Goal: Transaction & Acquisition: Purchase product/service

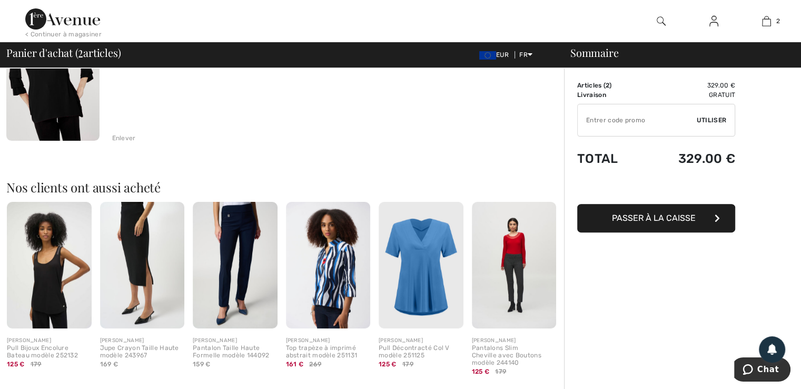
scroll to position [316, 0]
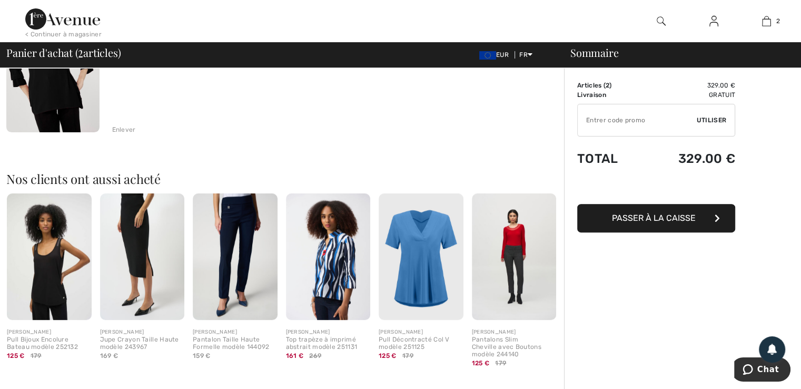
click at [632, 219] on span "Passer à la caisse" at bounding box center [654, 218] width 84 height 10
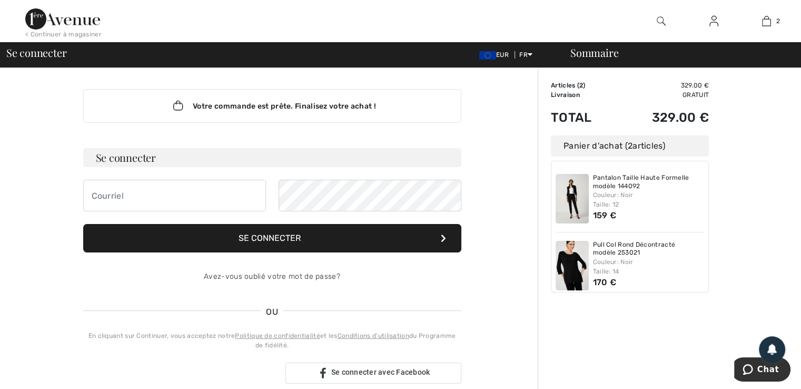
click at [246, 239] on button "Se connecter" at bounding box center [272, 238] width 378 height 28
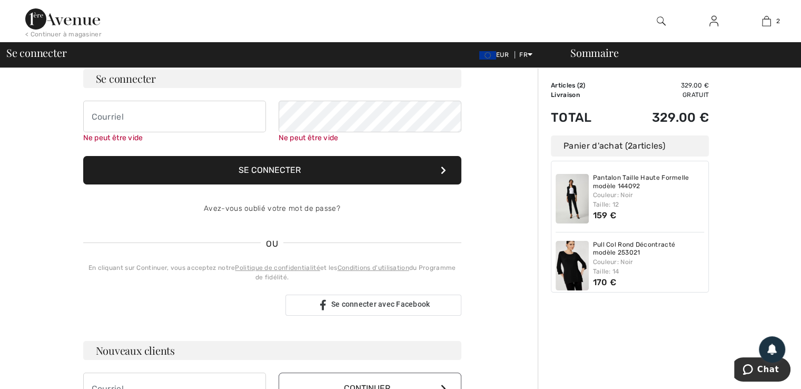
scroll to position [95, 0]
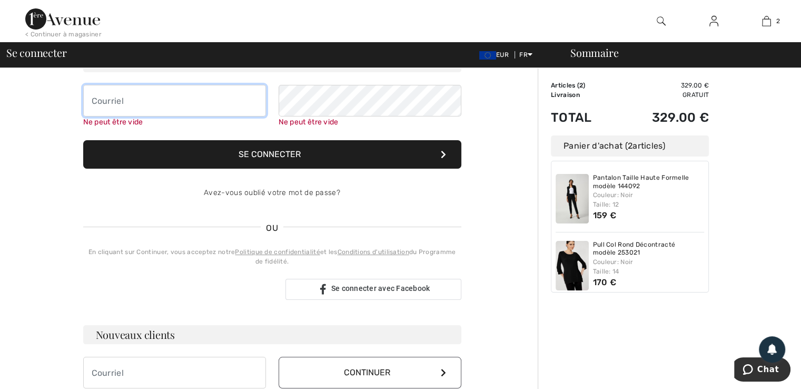
click at [148, 100] on input "email" at bounding box center [174, 101] width 183 height 32
type input "[PERSON_NAME][EMAIL_ADDRESS][DOMAIN_NAME]"
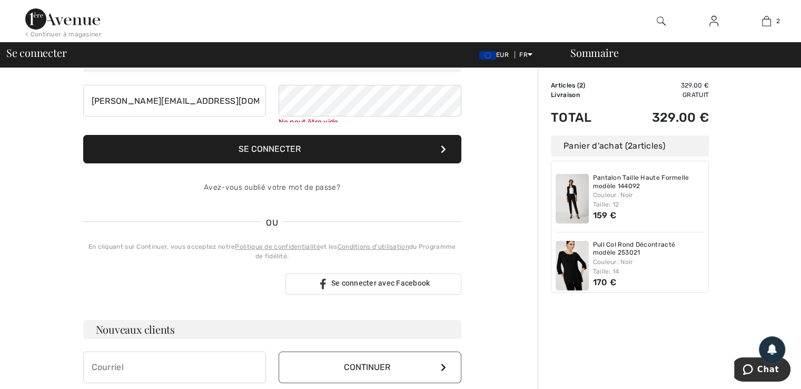
click at [278, 156] on button "Se connecter" at bounding box center [272, 149] width 378 height 28
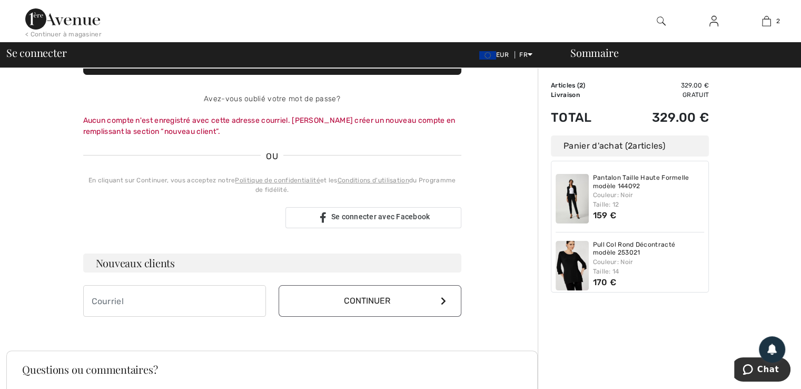
scroll to position [200, 0]
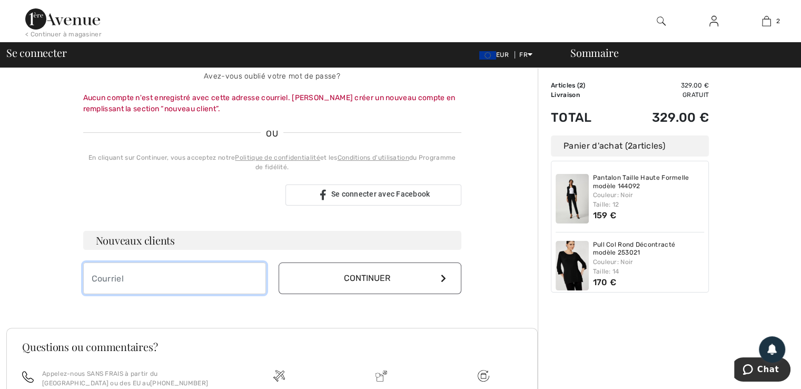
click at [125, 276] on input "email" at bounding box center [174, 278] width 183 height 32
type input "[PERSON_NAME][EMAIL_ADDRESS][DOMAIN_NAME]"
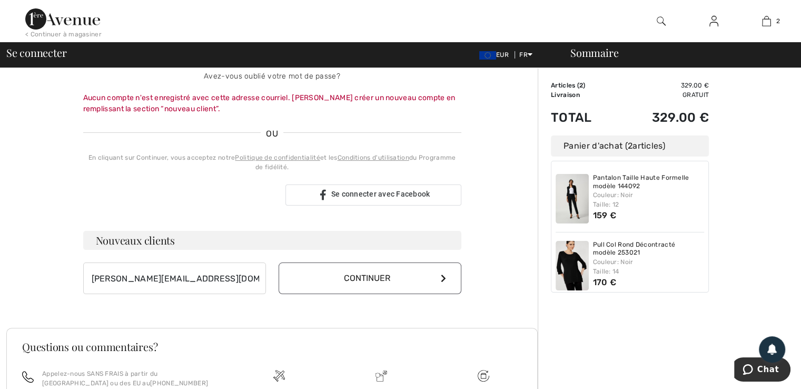
click at [369, 280] on button "Continuer" at bounding box center [370, 278] width 183 height 32
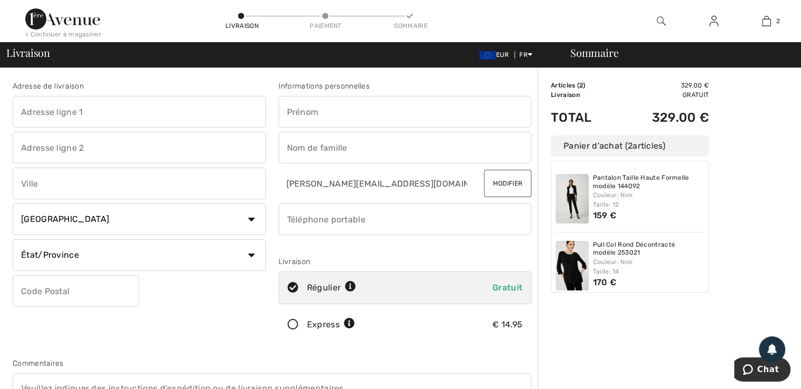
click at [291, 113] on input "text" at bounding box center [405, 112] width 253 height 32
type input "THIERRY"
type input "6, Rue de l Avenir"
type input "Zone industrielle"
type input "CARPIQUET"
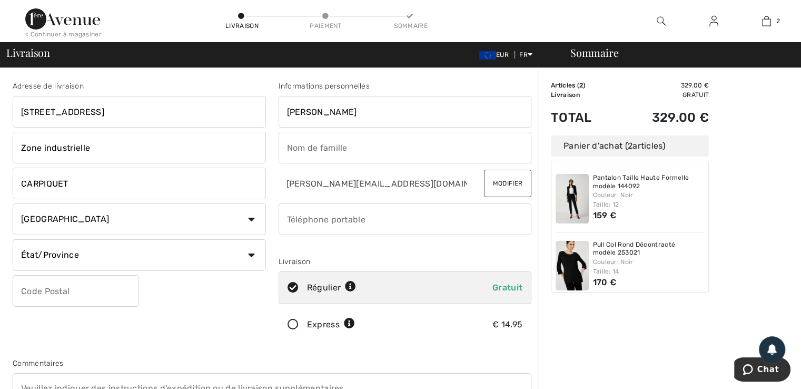
select select "FR"
type input "14650"
type input "PENET"
type input "0608917296"
drag, startPoint x: 287, startPoint y: 108, endPoint x: 357, endPoint y: 108, distance: 70.0
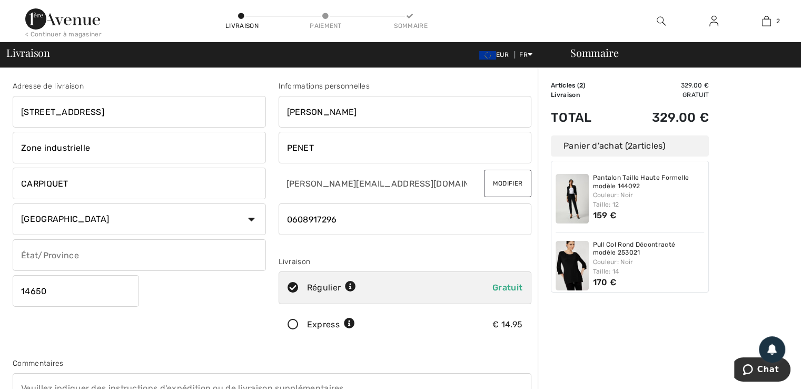
click at [357, 108] on input "THIERRY" at bounding box center [405, 112] width 253 height 32
type input "SOCIETE PENET"
click at [326, 144] on input "PENET" at bounding box center [405, 148] width 253 height 32
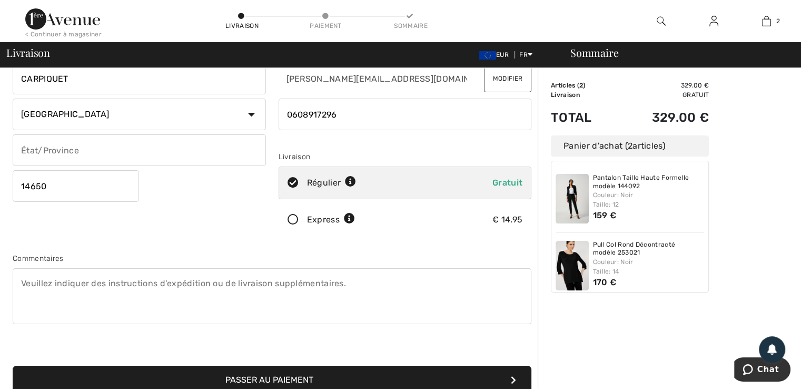
scroll to position [105, 0]
type input "PENET Thierry"
click at [294, 216] on icon at bounding box center [293, 219] width 28 height 11
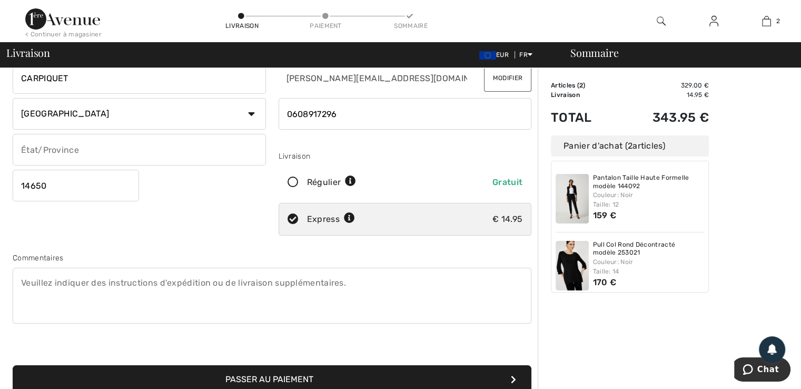
click at [351, 217] on icon at bounding box center [349, 218] width 11 height 11
click at [349, 214] on icon at bounding box center [349, 218] width 11 height 11
click at [352, 181] on icon at bounding box center [350, 181] width 11 height 11
radio input "true"
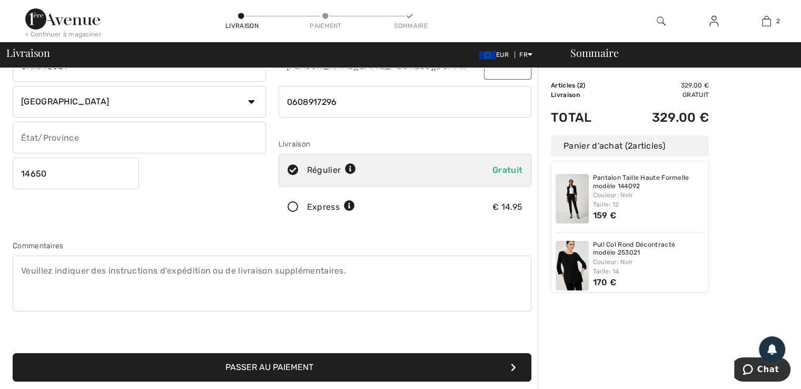
scroll to position [95, 0]
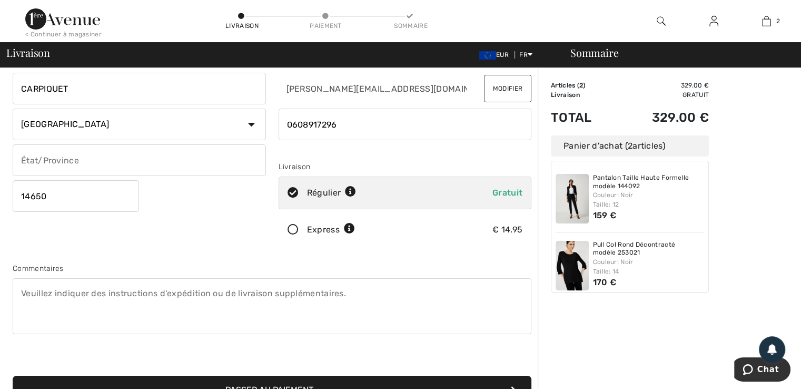
click at [291, 225] on icon at bounding box center [293, 229] width 28 height 11
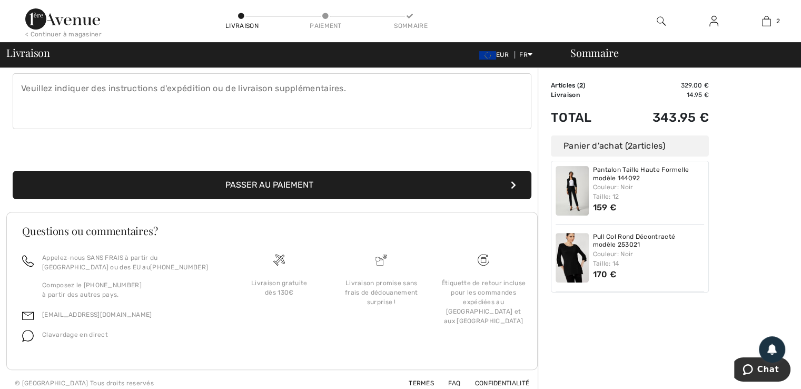
scroll to position [305, 0]
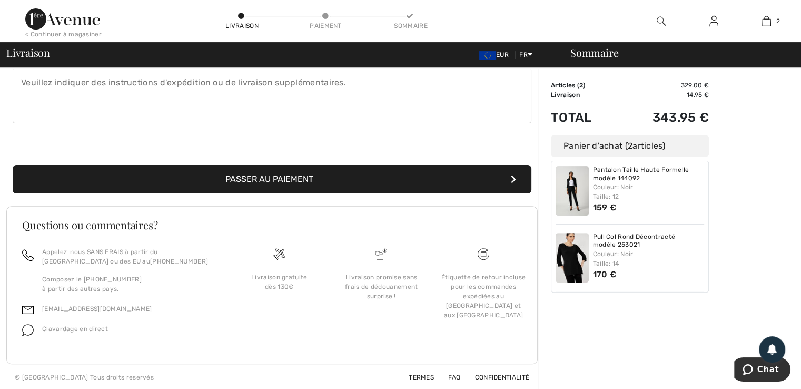
click at [272, 177] on button "Passer au paiement" at bounding box center [272, 179] width 519 height 28
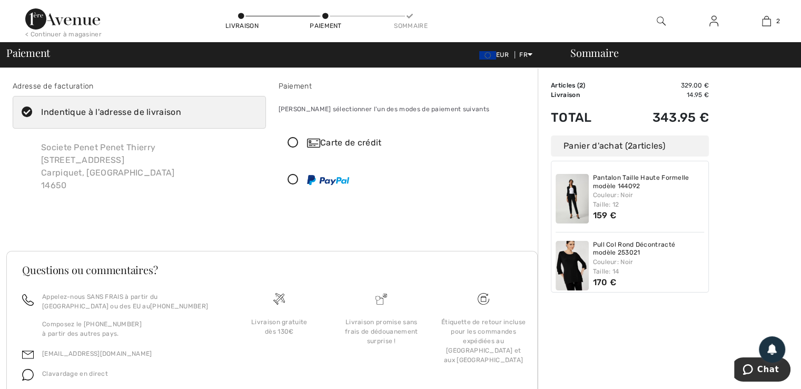
click at [292, 142] on icon at bounding box center [293, 142] width 28 height 11
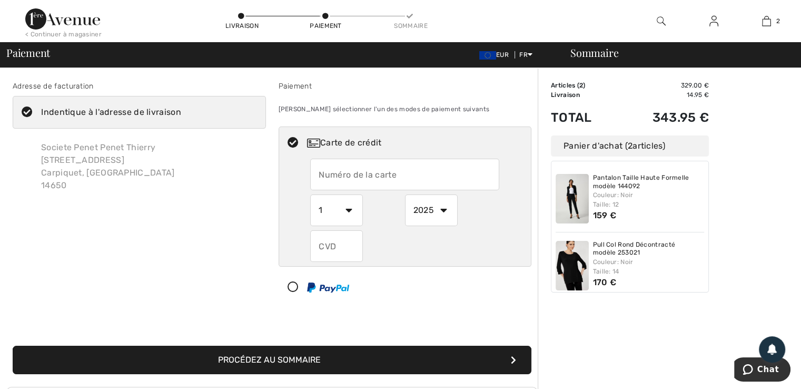
click at [333, 170] on input "text" at bounding box center [404, 174] width 189 height 32
type input "5131086618243620"
click at [343, 205] on select "1 2 3 4 5 6 7 8 9 10 11 12" at bounding box center [336, 210] width 53 height 32
select select "2"
click at [310, 194] on select "1 2 3 4 5 6 7 8 9 10 11 12" at bounding box center [336, 210] width 53 height 32
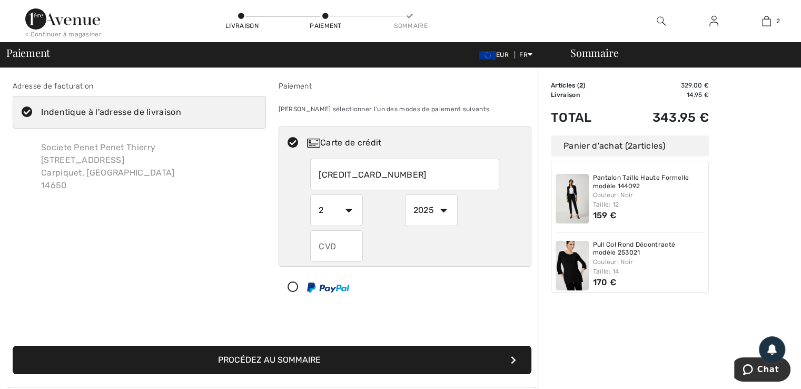
click at [443, 210] on select "2025 2026 2027 2028 2029 2030 2031 2032 2033 2034 2035" at bounding box center [431, 210] width 53 height 32
select select "2028"
click at [405, 194] on select "2025 2026 2027 2028 2029 2030 2031 2032 2033 2034 2035" at bounding box center [431, 210] width 53 height 32
click at [343, 249] on input "text" at bounding box center [336, 246] width 53 height 32
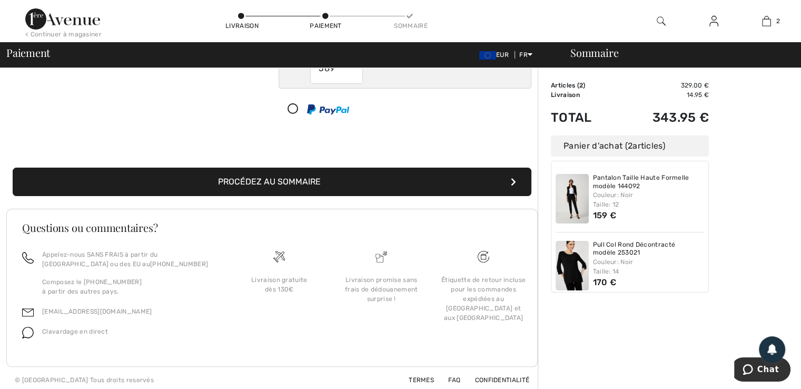
scroll to position [181, 0]
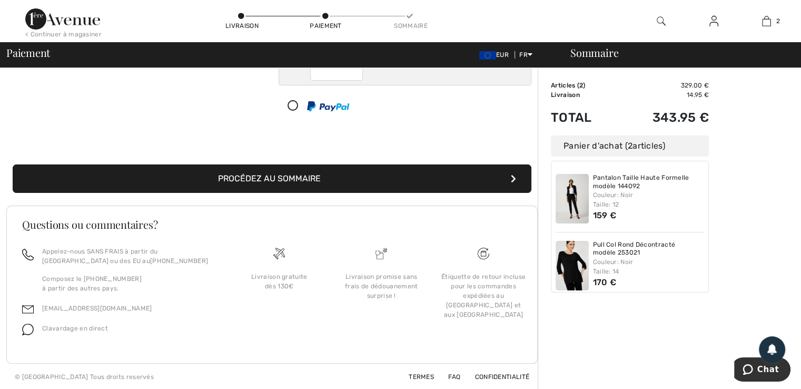
type input "589"
click at [510, 180] on button "Procédez au sommaire" at bounding box center [272, 178] width 519 height 28
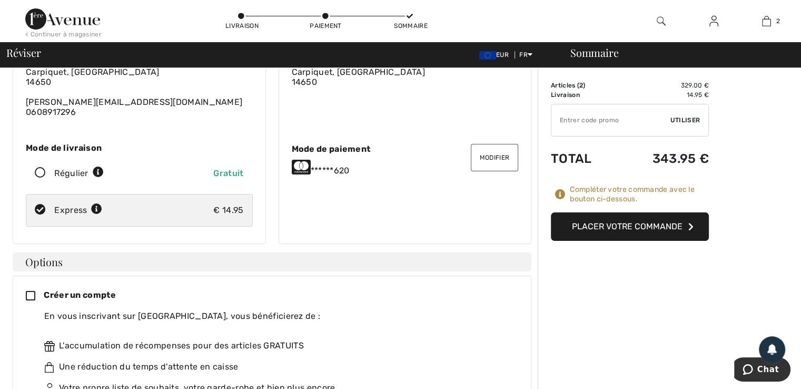
scroll to position [105, 0]
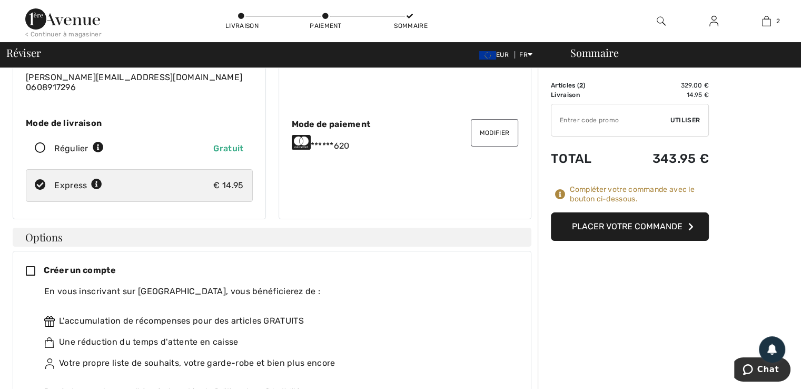
click at [592, 225] on button "Placer votre commande" at bounding box center [630, 226] width 158 height 28
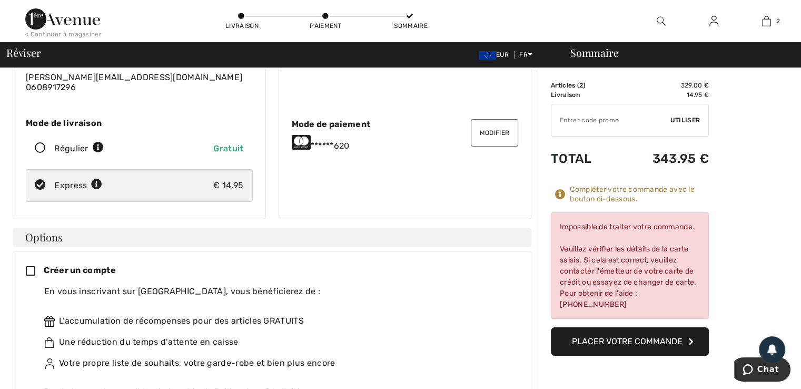
click at [488, 132] on button "Modifier" at bounding box center [494, 132] width 47 height 27
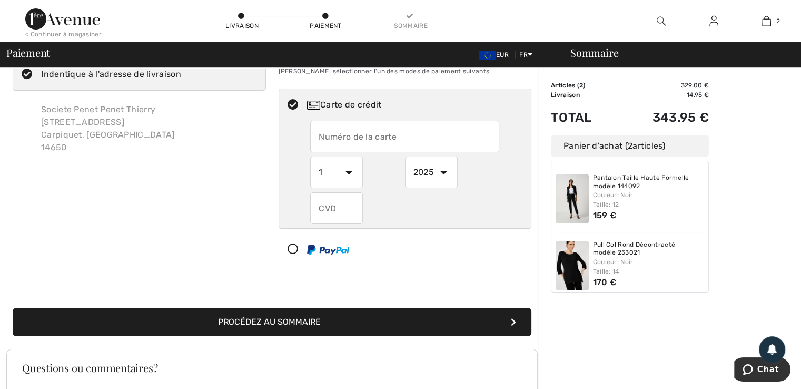
click at [320, 131] on input "text" at bounding box center [404, 137] width 189 height 32
radio input "true"
type input "4974134605718601"
click at [347, 173] on select "1 2 3 4 5 6 7 8 9 10 11 12" at bounding box center [336, 172] width 53 height 32
radio input "true"
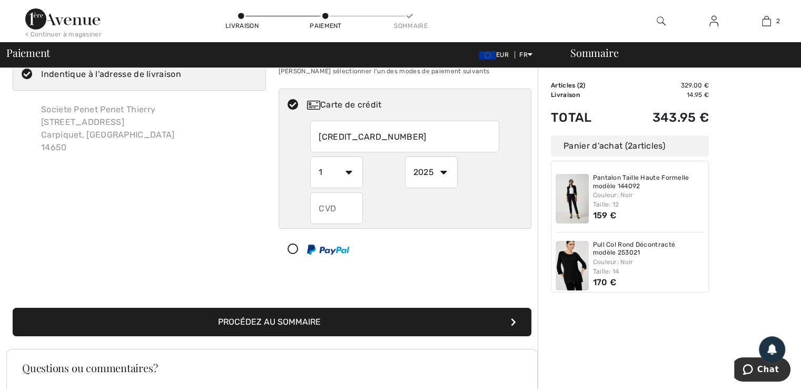
select select "3"
click at [310, 156] on select "1 2 3 4 5 6 7 8 9 10 11 12" at bounding box center [336, 172] width 53 height 32
click at [444, 170] on select "2025 2026 2027 2028 2029 2030 2031 2032 2033 2034 2035" at bounding box center [431, 172] width 53 height 32
radio input "true"
select select "2026"
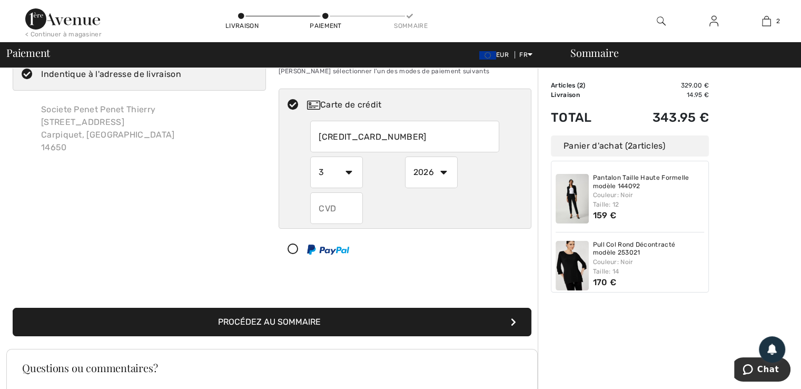
click at [405, 156] on select "2025 2026 2027 2028 2029 2030 2031 2032 2033 2034 2035" at bounding box center [431, 172] width 53 height 32
click at [337, 207] on input "text" at bounding box center [336, 208] width 53 height 32
radio input "true"
type input "608"
click at [323, 321] on button "Procédez au sommaire" at bounding box center [272, 322] width 519 height 28
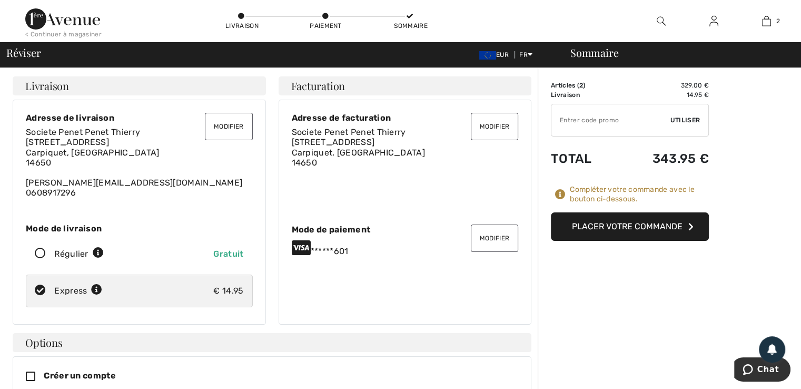
click at [640, 228] on button "Placer votre commande" at bounding box center [630, 226] width 158 height 28
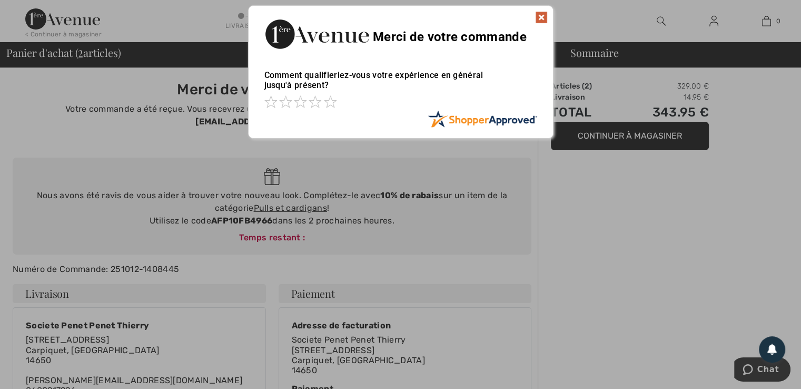
click at [543, 17] on img at bounding box center [541, 17] width 13 height 13
